Goal: Information Seeking & Learning: Learn about a topic

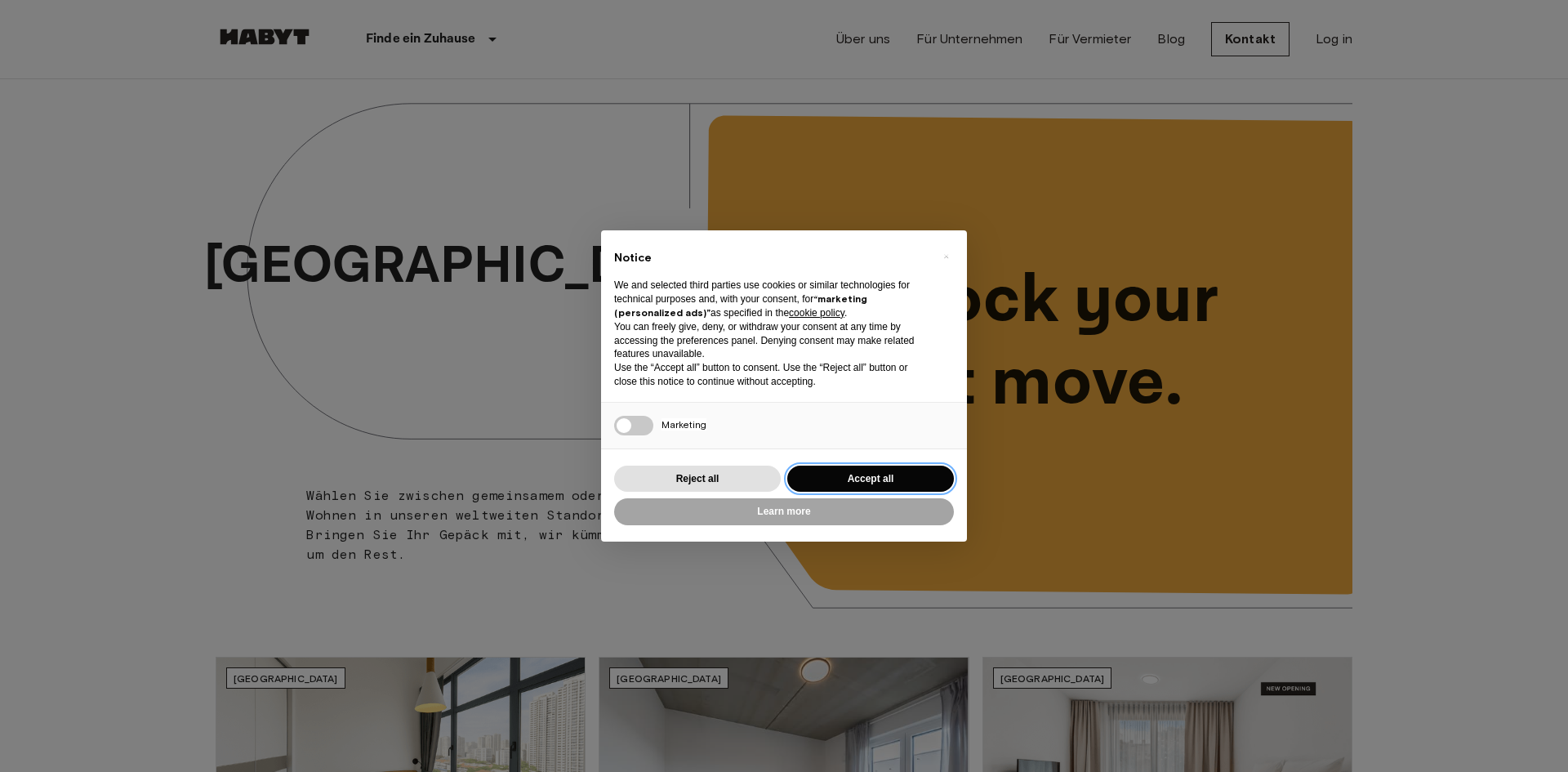
click at [863, 477] on button "Accept all" at bounding box center [870, 479] width 166 height 27
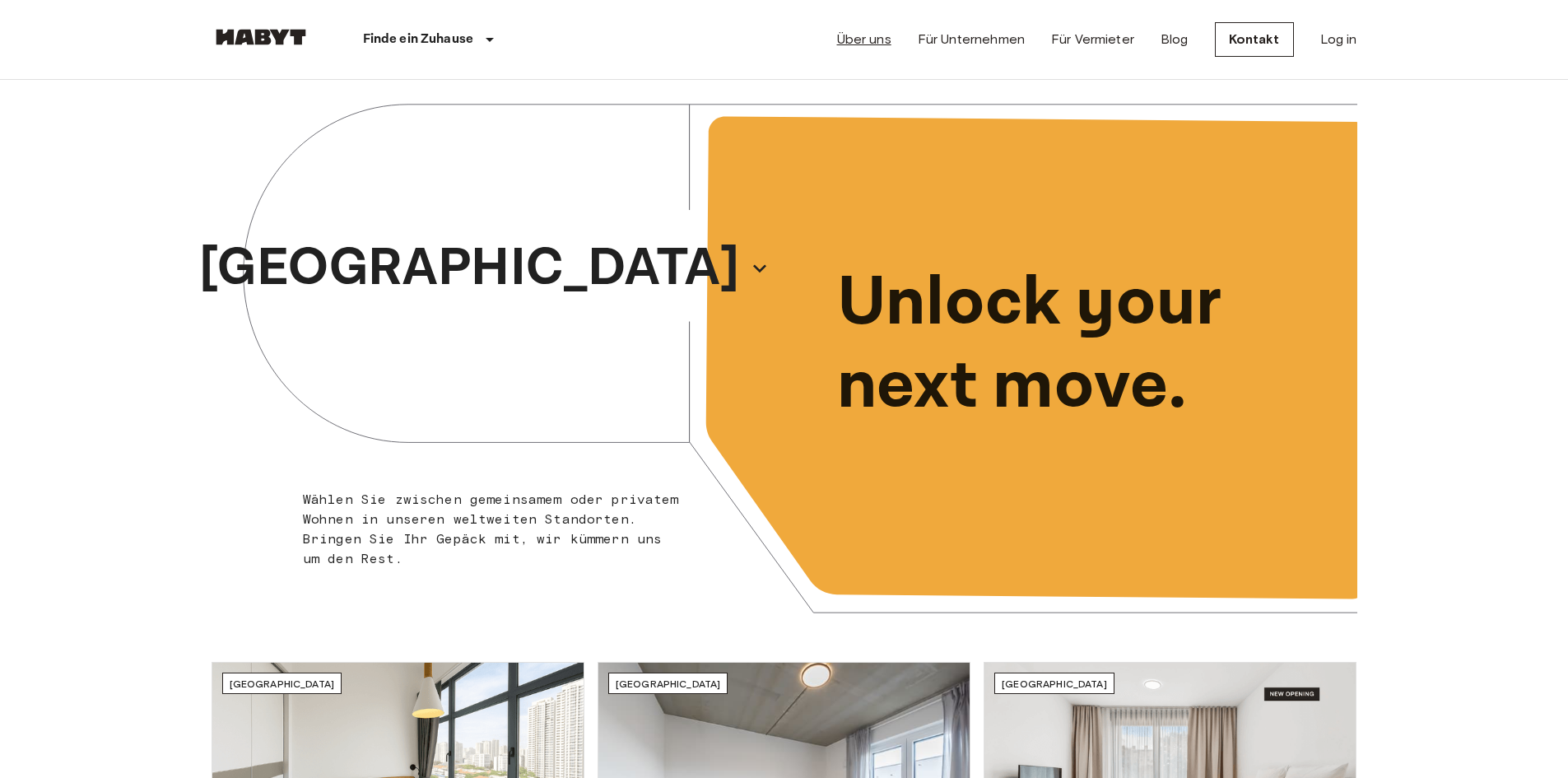
click at [863, 30] on link "Über uns" at bounding box center [864, 39] width 54 height 19
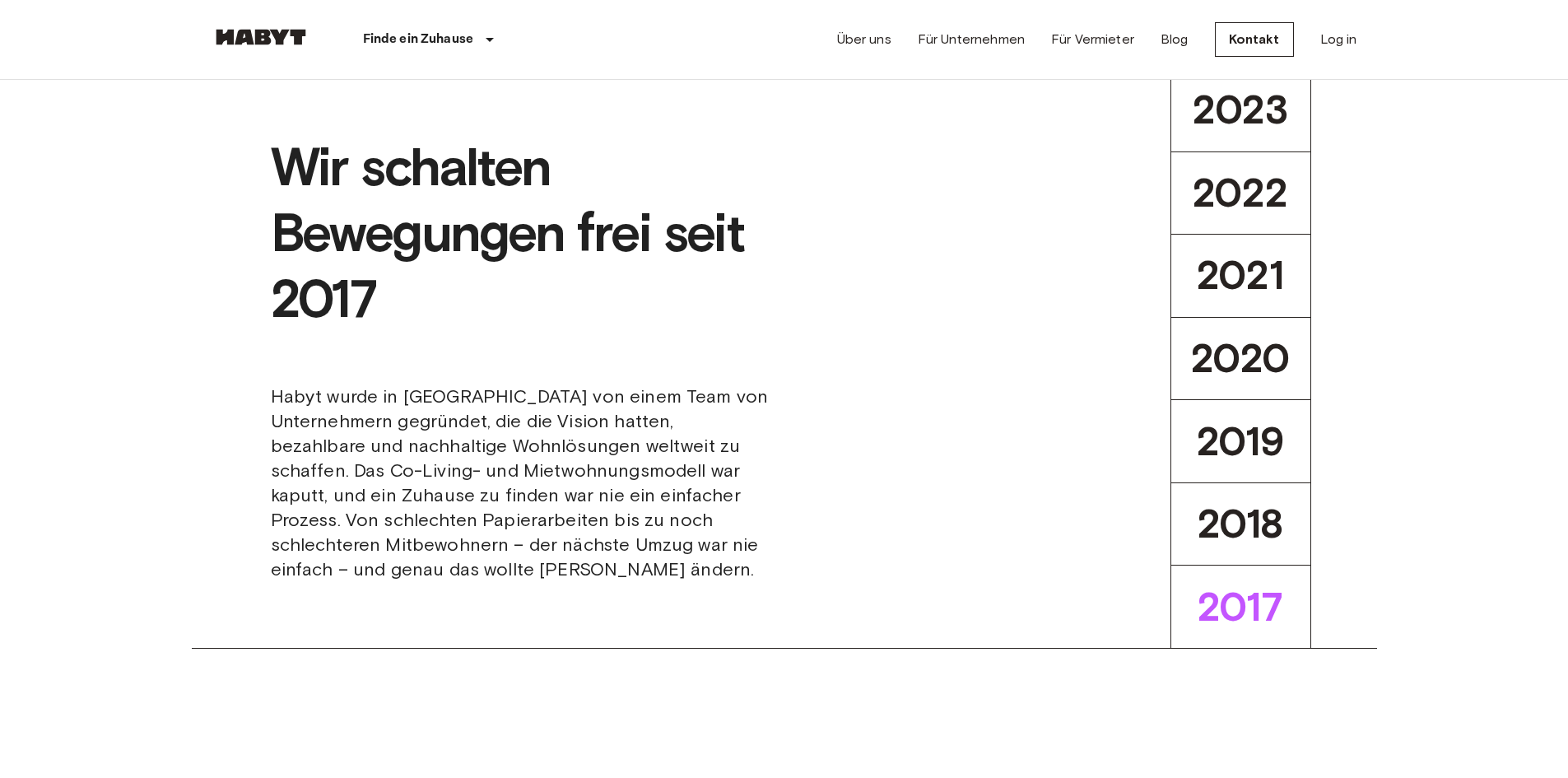
scroll to position [329, 0]
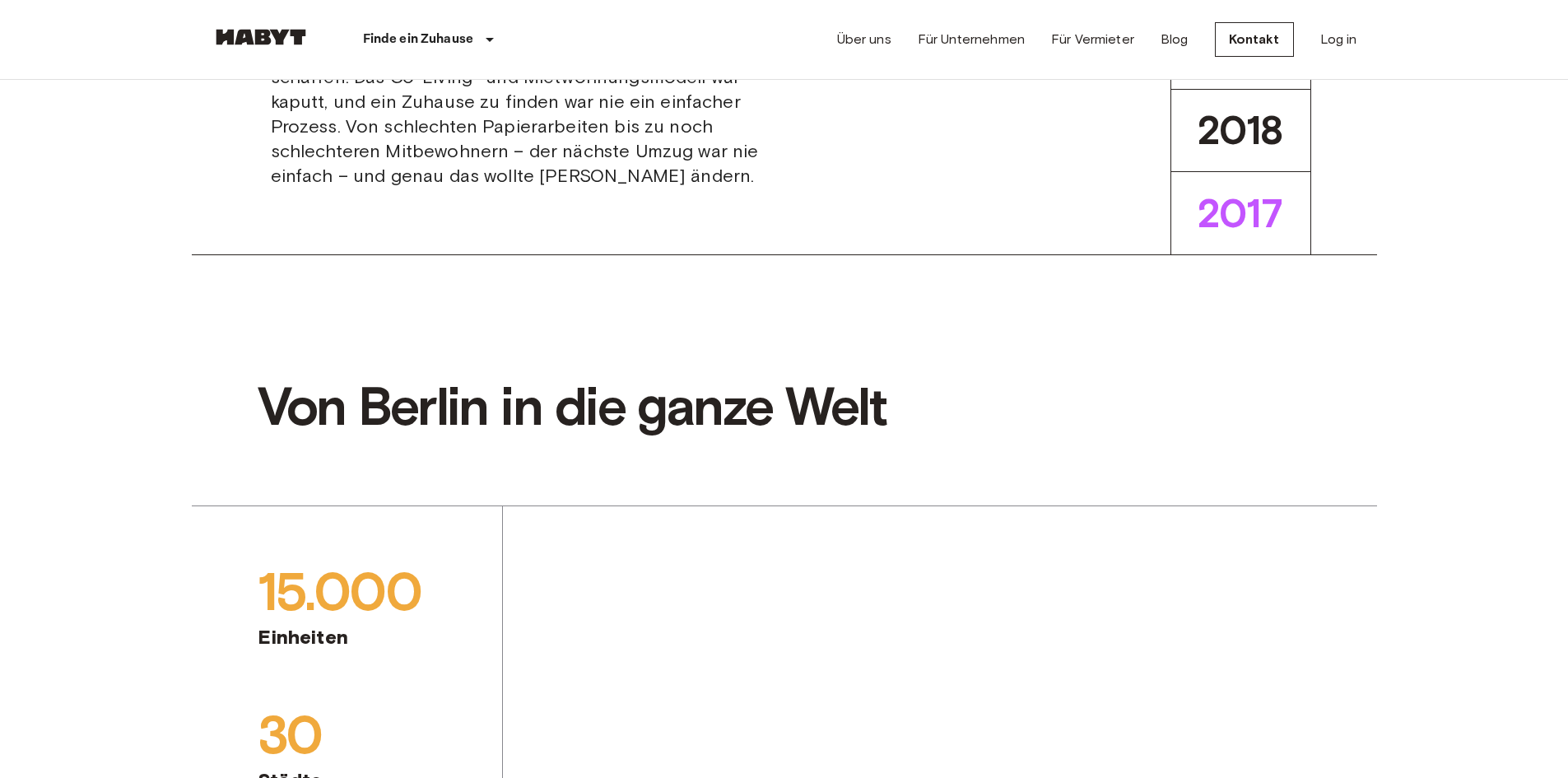
scroll to position [741, 0]
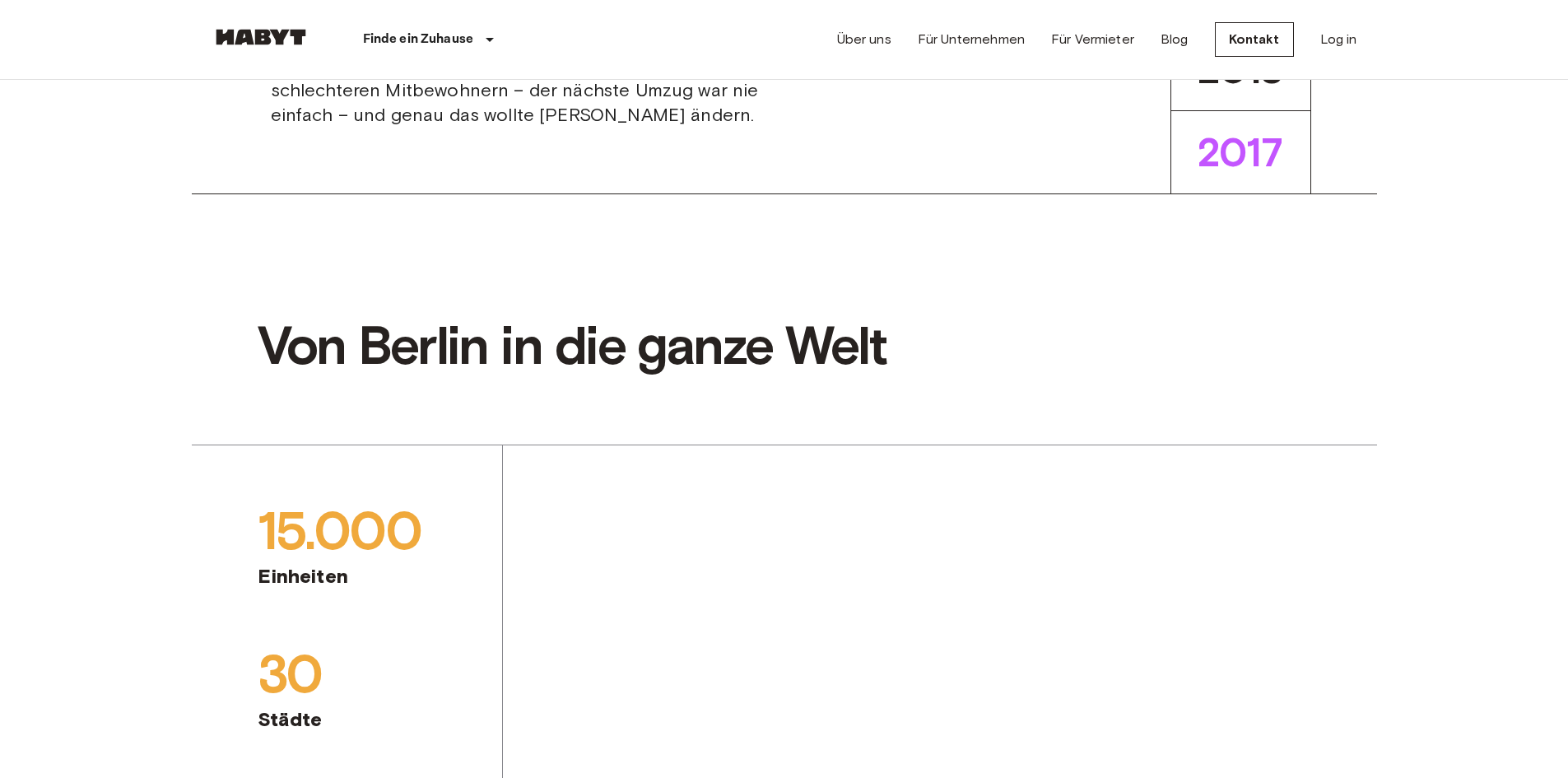
click at [669, 128] on span "Habyt wurde in [GEOGRAPHIC_DATA] von einem Team von Unternehmern gegründet, die…" at bounding box center [521, 28] width 500 height 197
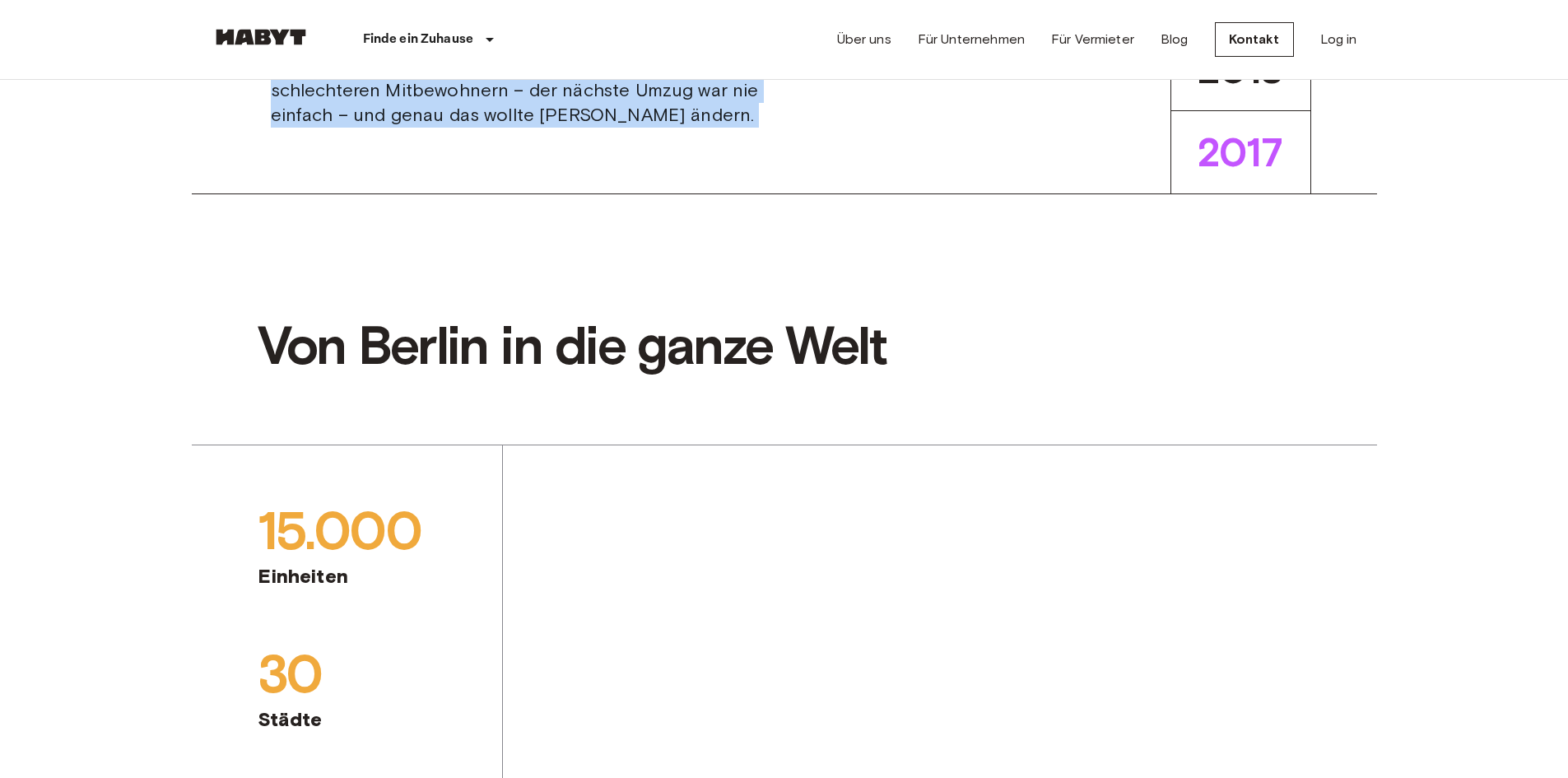
click at [669, 128] on span "Habyt wurde in [GEOGRAPHIC_DATA] von einem Team von Unternehmern gegründet, die…" at bounding box center [521, 28] width 500 height 197
click at [696, 128] on span "Habyt wurde in [GEOGRAPHIC_DATA] von einem Team von Unternehmern gegründet, die…" at bounding box center [521, 28] width 500 height 197
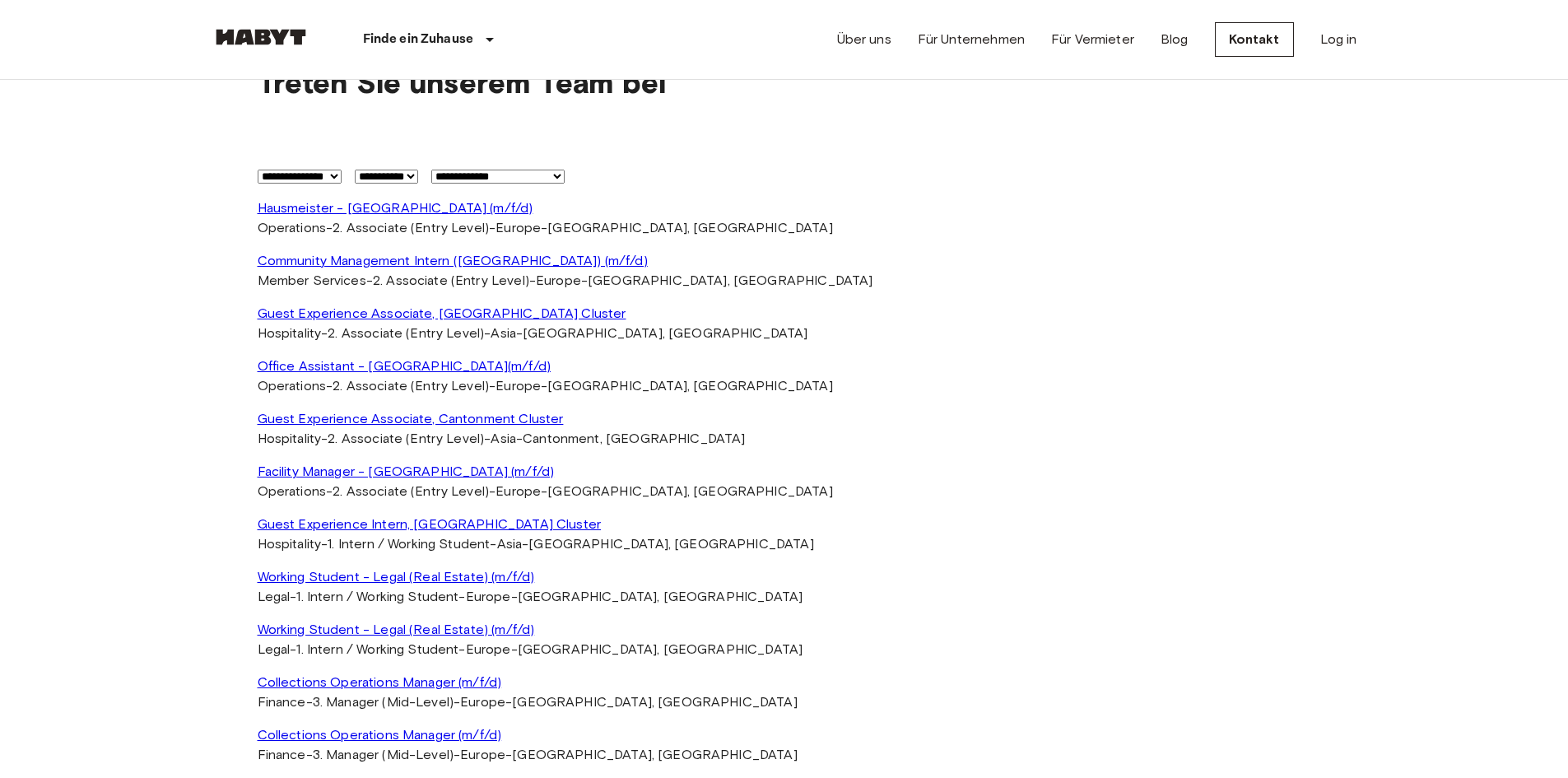
scroll to position [3292, 0]
